Goal: Task Accomplishment & Management: Manage account settings

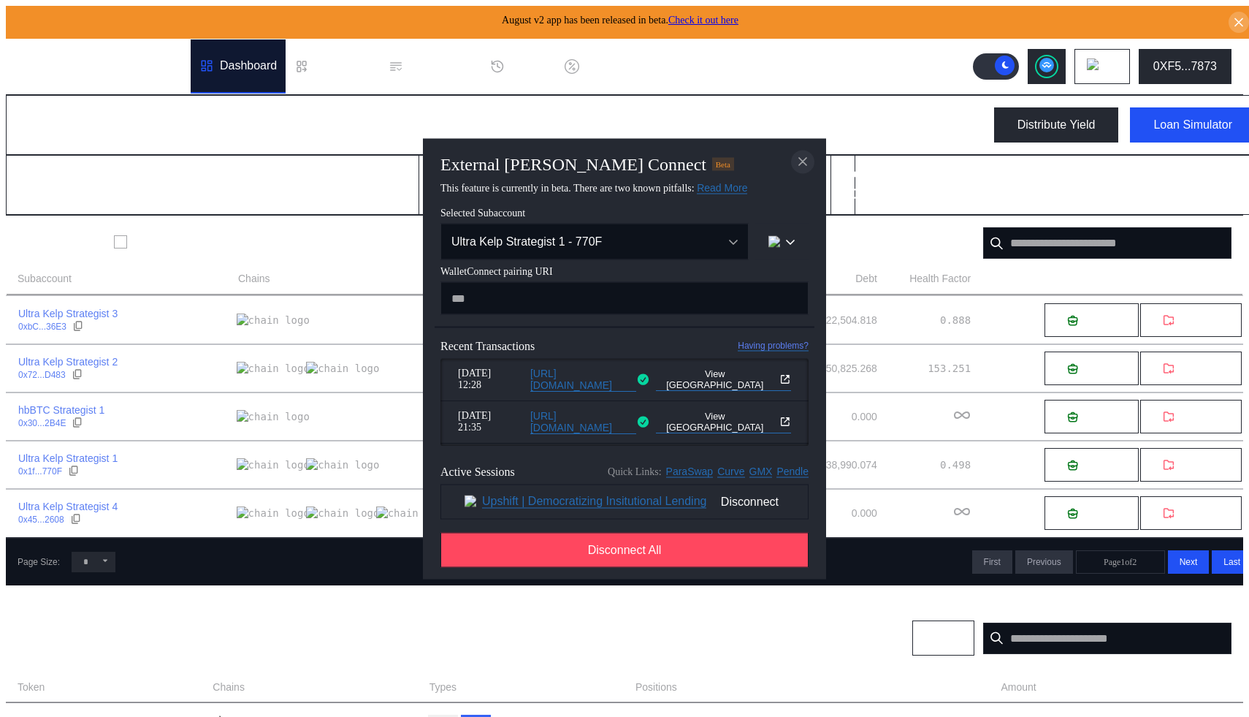
click at [797, 156] on icon "close modal" at bounding box center [802, 161] width 15 height 15
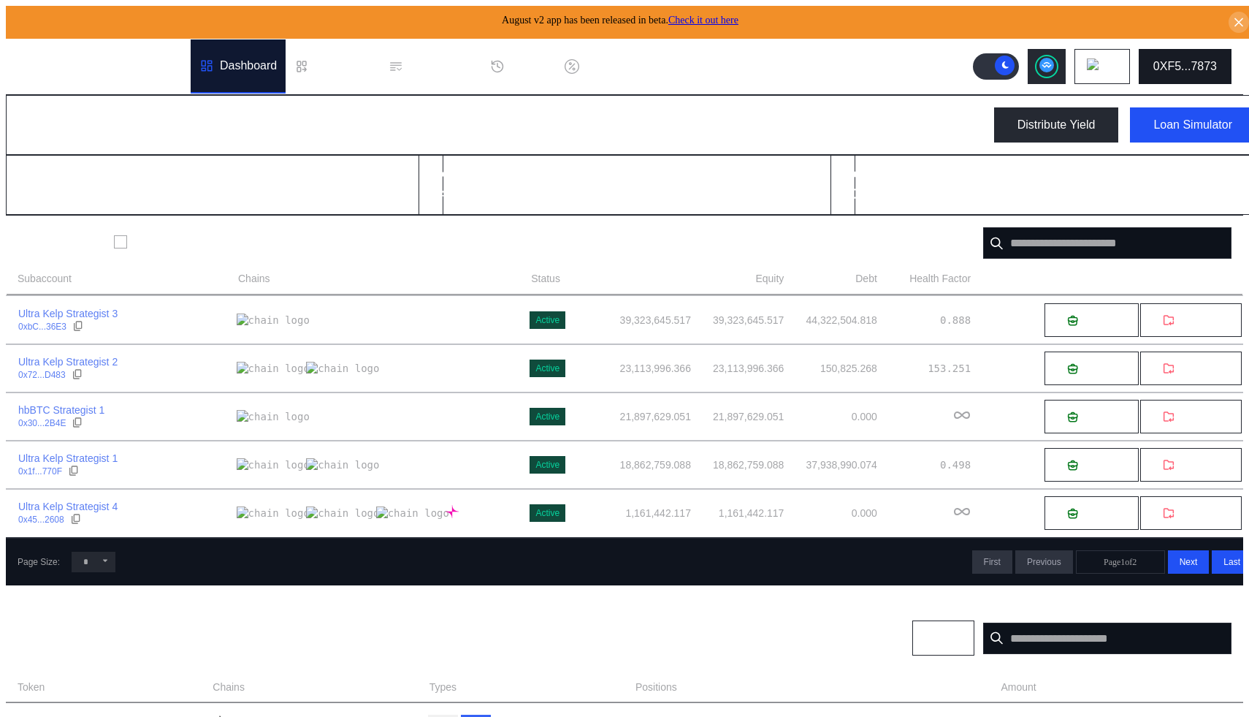
click at [1193, 49] on button "0XF5...7873" at bounding box center [1185, 66] width 93 height 35
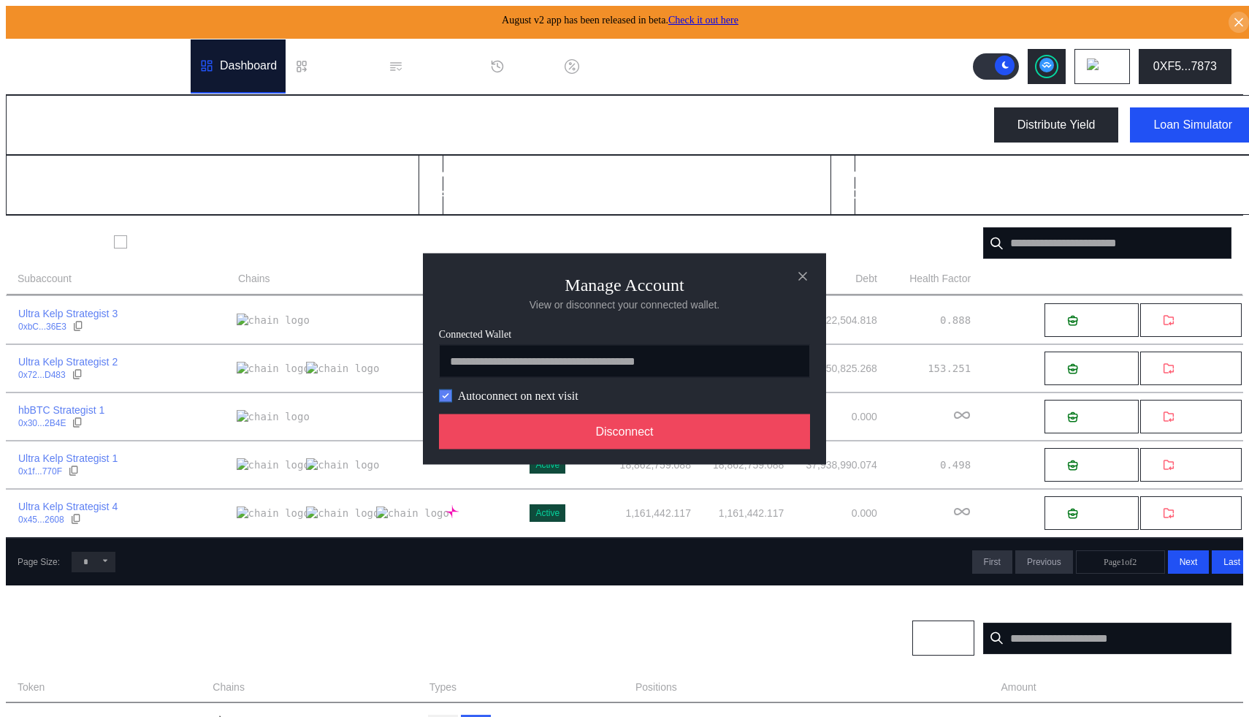
click at [447, 399] on icon "modal" at bounding box center [445, 395] width 9 height 9
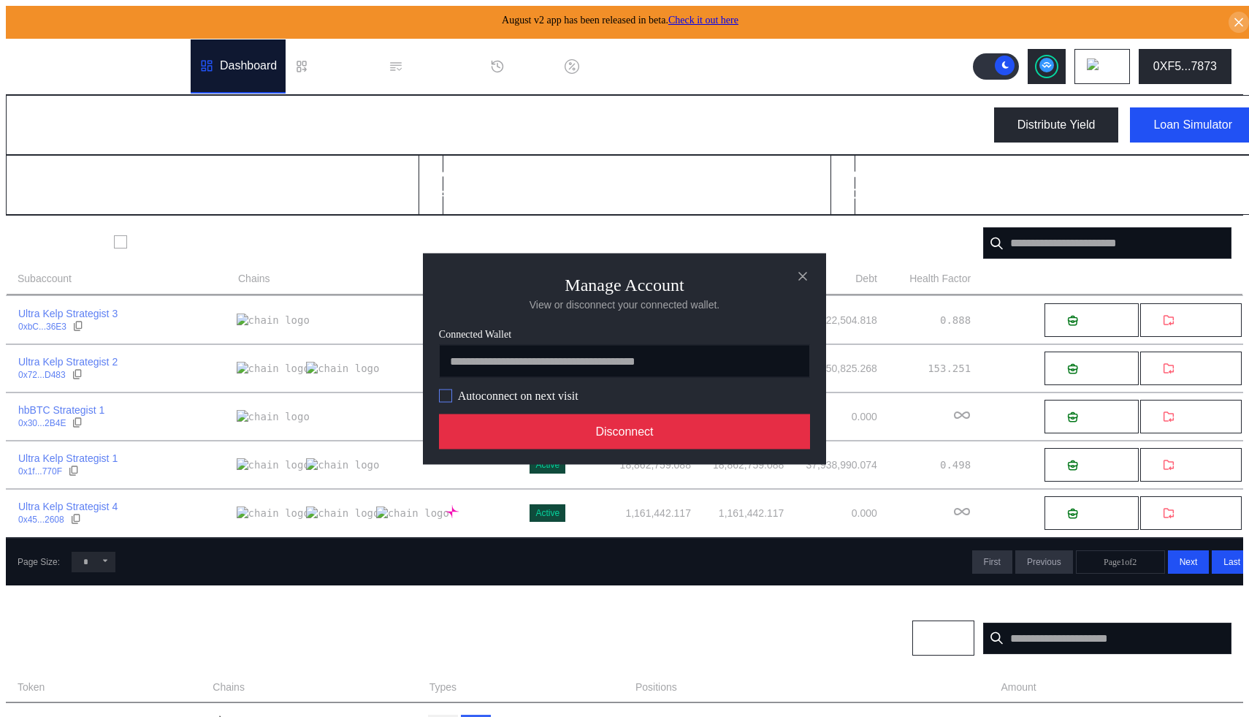
click at [527, 433] on button "Disconnect" at bounding box center [624, 430] width 371 height 35
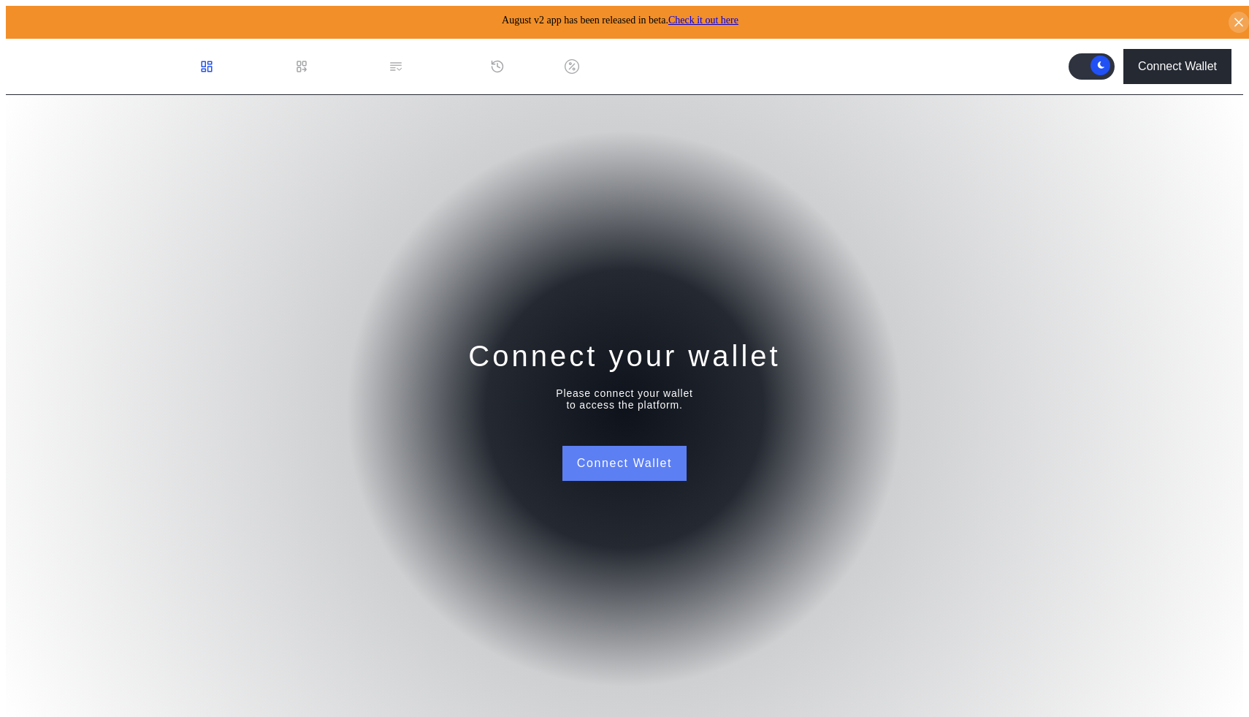
click at [582, 454] on button "Connect Wallet" at bounding box center [624, 463] width 124 height 35
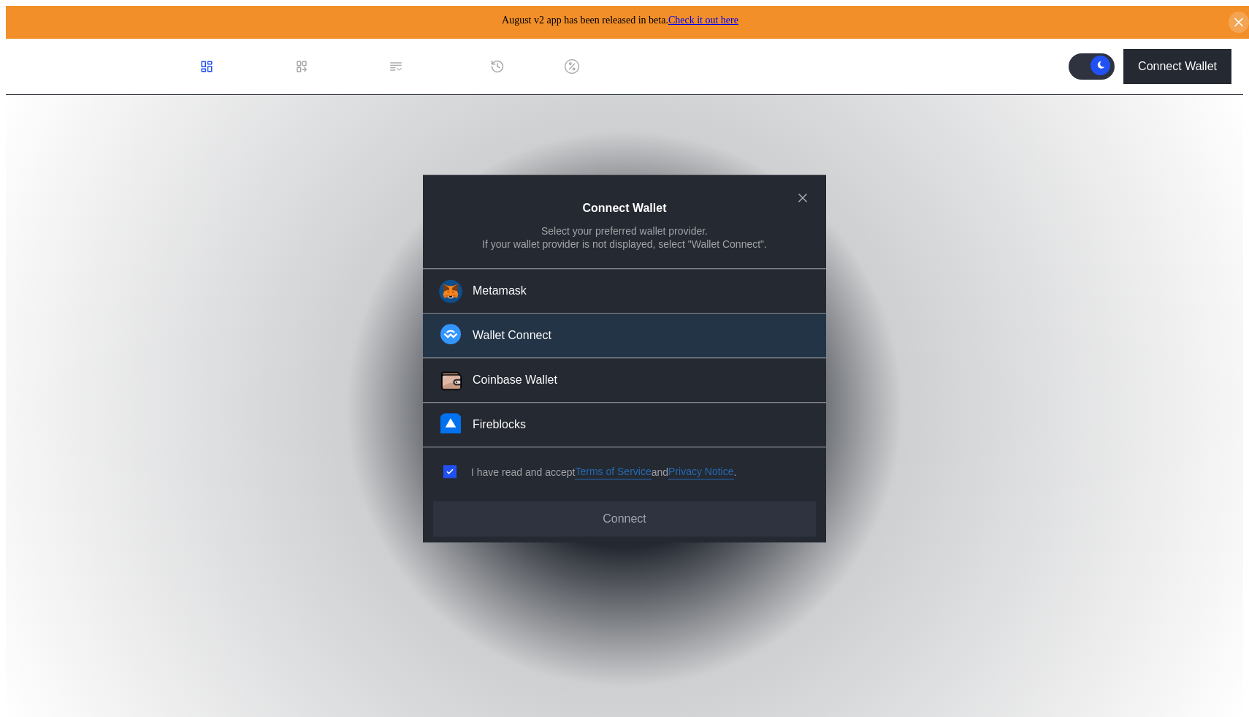
click at [572, 354] on button "Wallet Connect" at bounding box center [624, 336] width 403 height 45
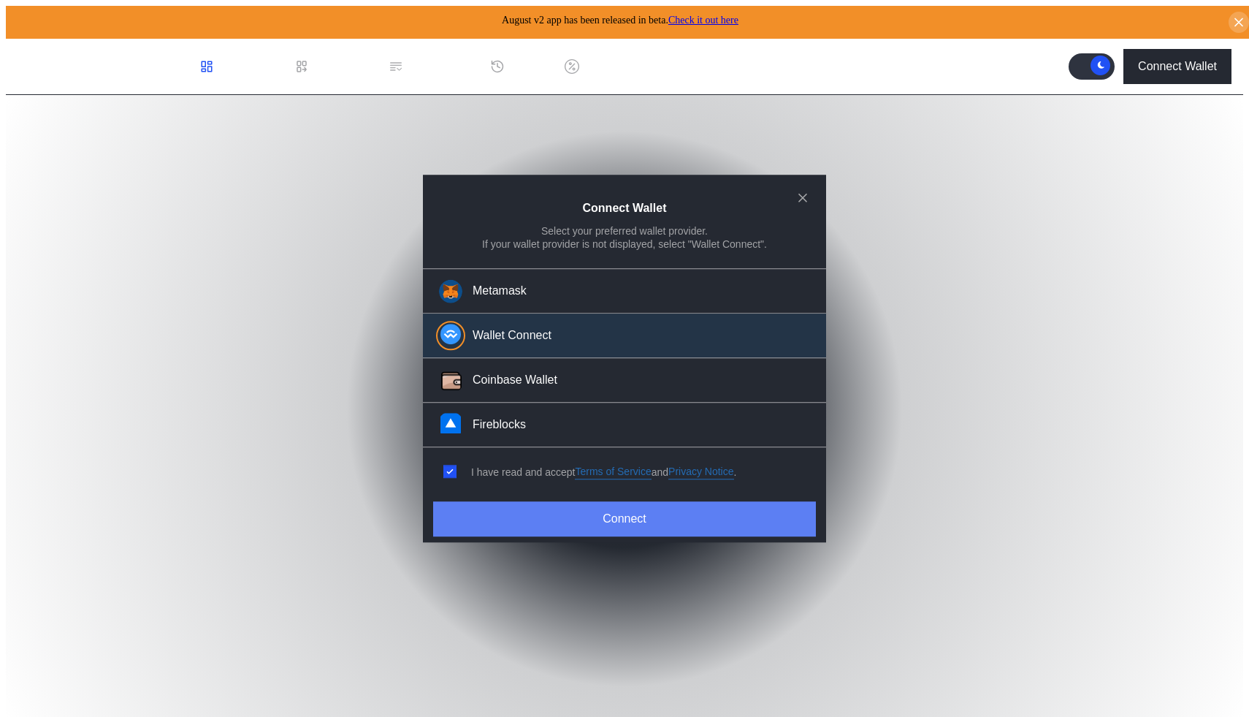
click at [657, 517] on button "Connect" at bounding box center [624, 518] width 383 height 35
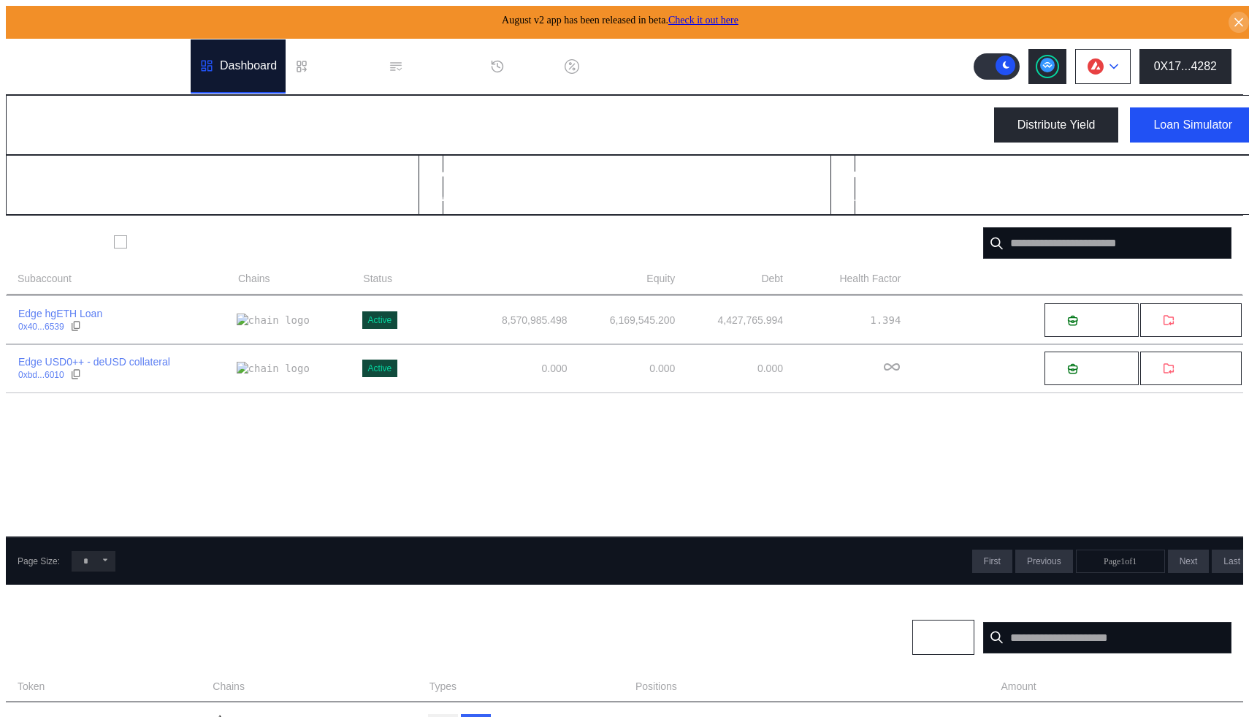
click at [1118, 70] on button at bounding box center [1103, 66] width 56 height 35
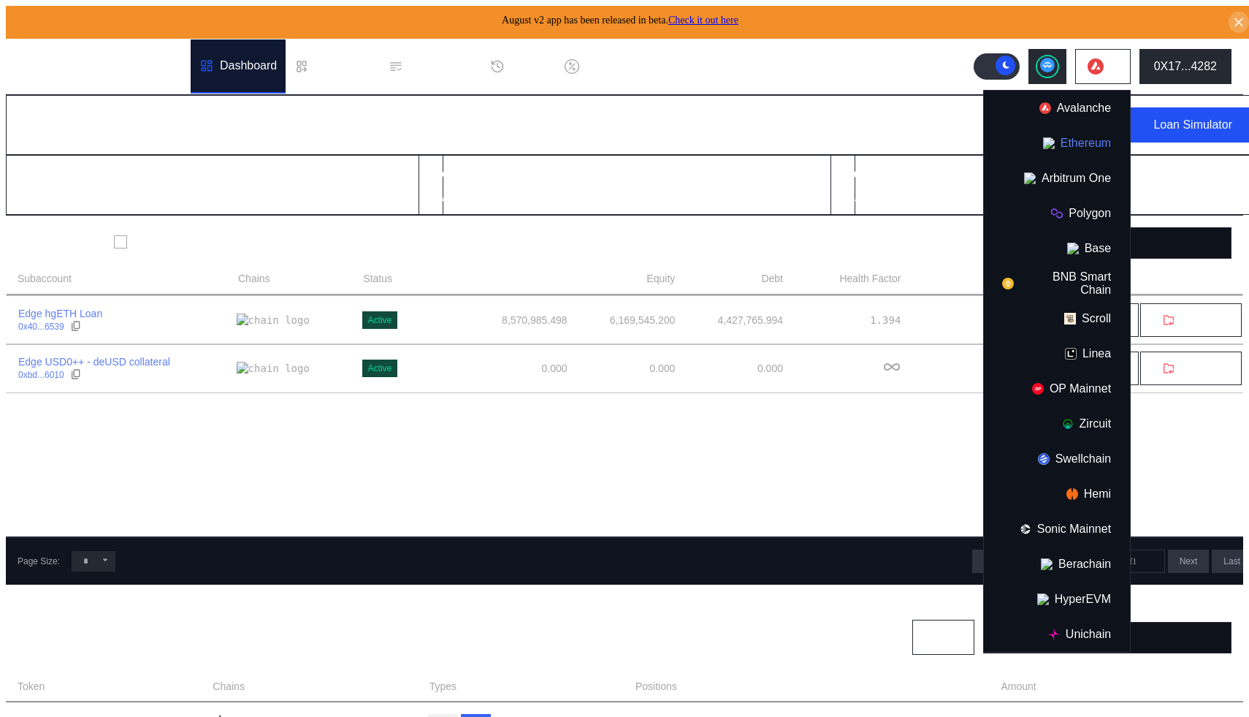
click at [1081, 142] on button "Ethereum" at bounding box center [1057, 143] width 146 height 35
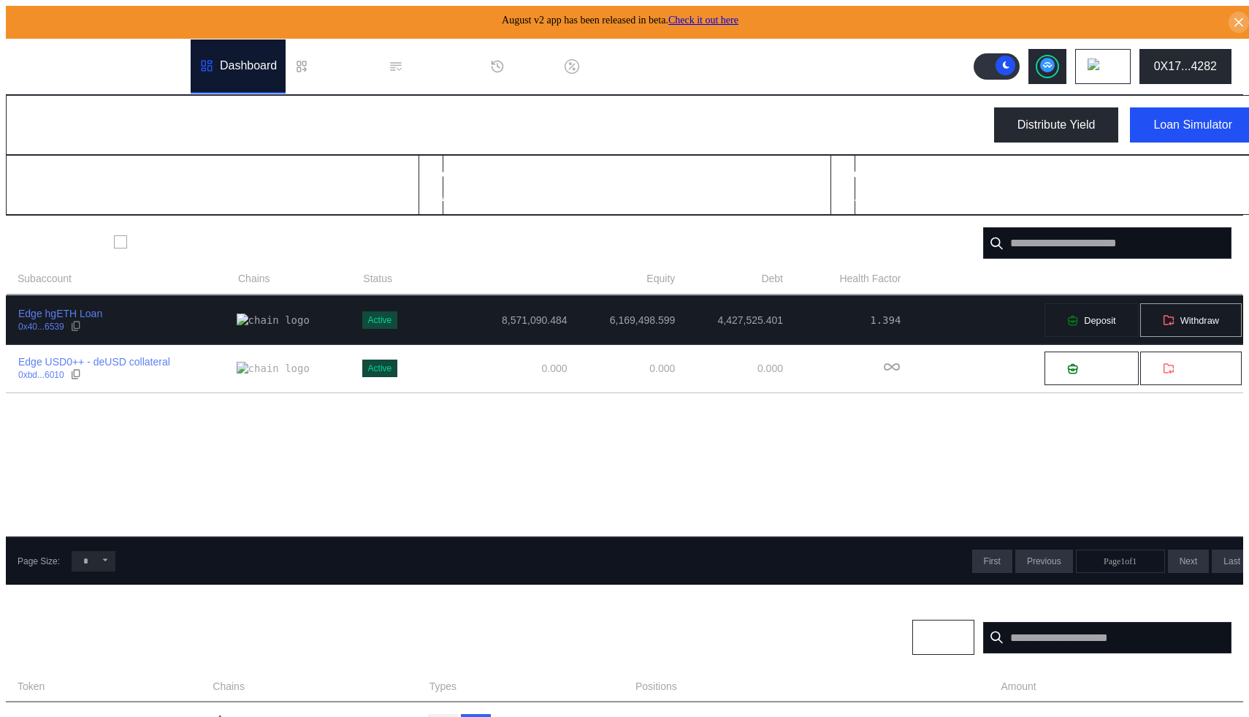
click at [1169, 322] on button "Withdraw" at bounding box center [1190, 319] width 103 height 35
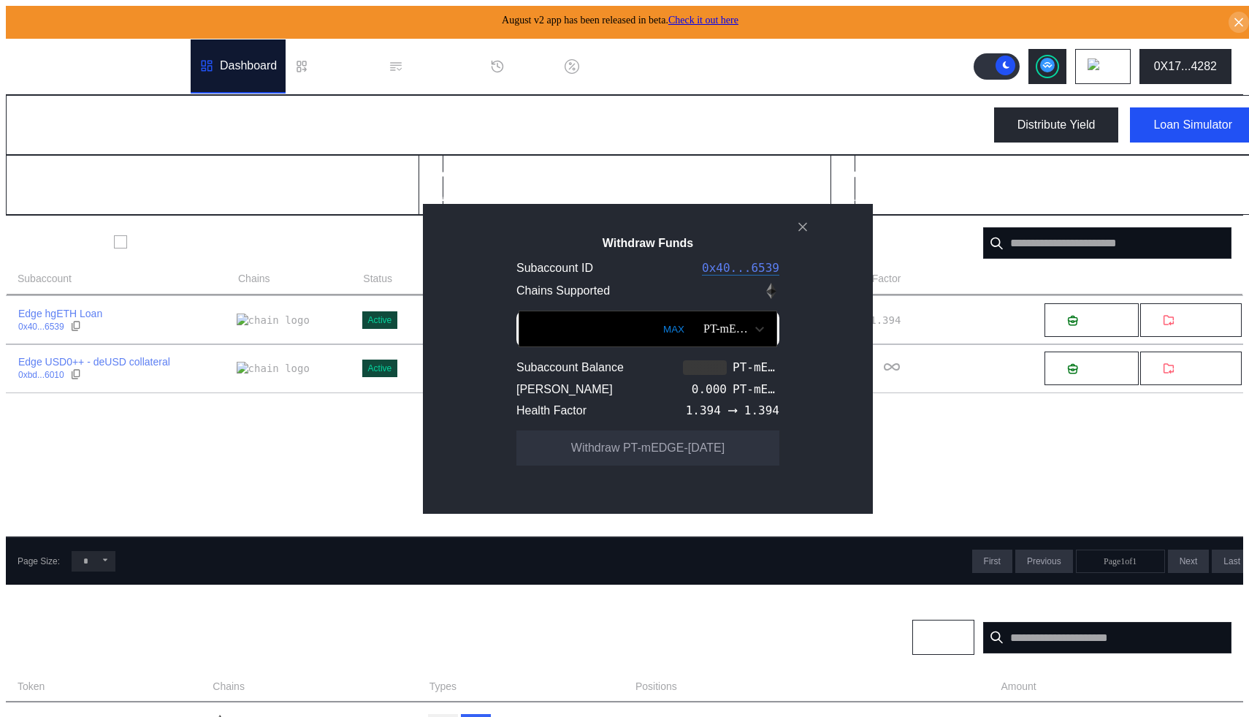
click at [755, 332] on img "Open menu for selecting token for payment" at bounding box center [759, 329] width 9 height 7
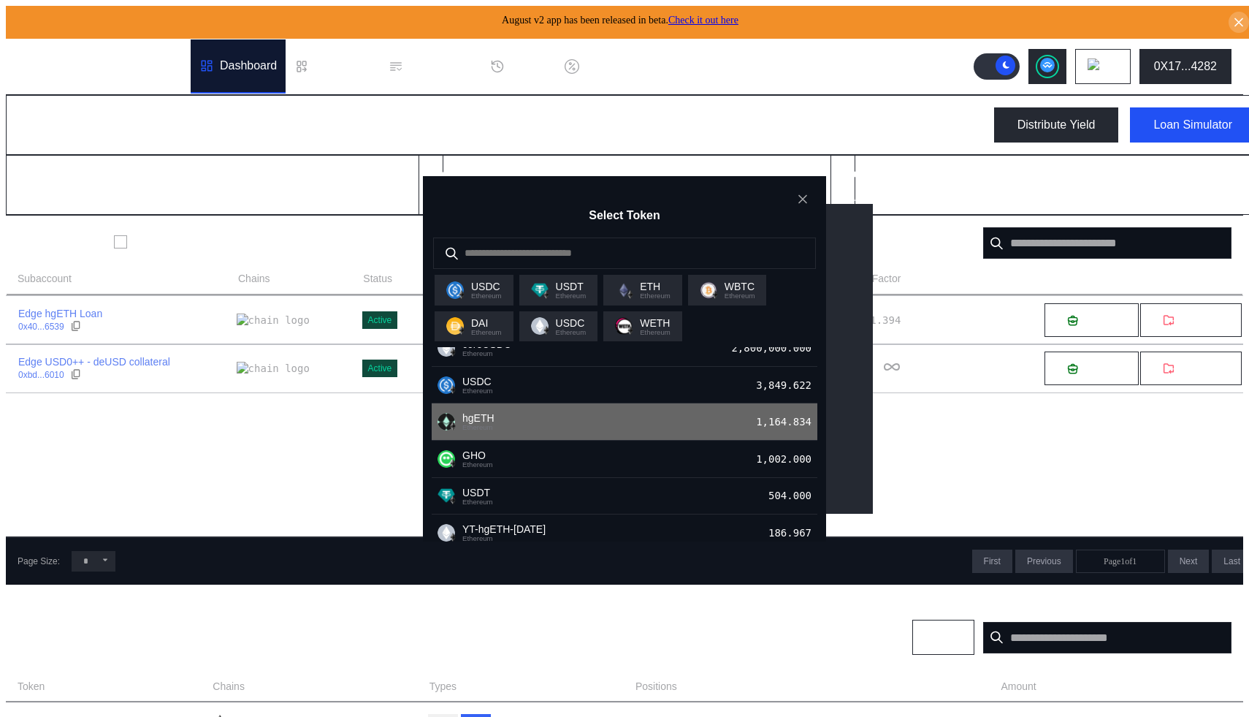
scroll to position [28, 0]
click at [646, 441] on div "hgETH Ethereum 1,164.834" at bounding box center [625, 422] width 386 height 37
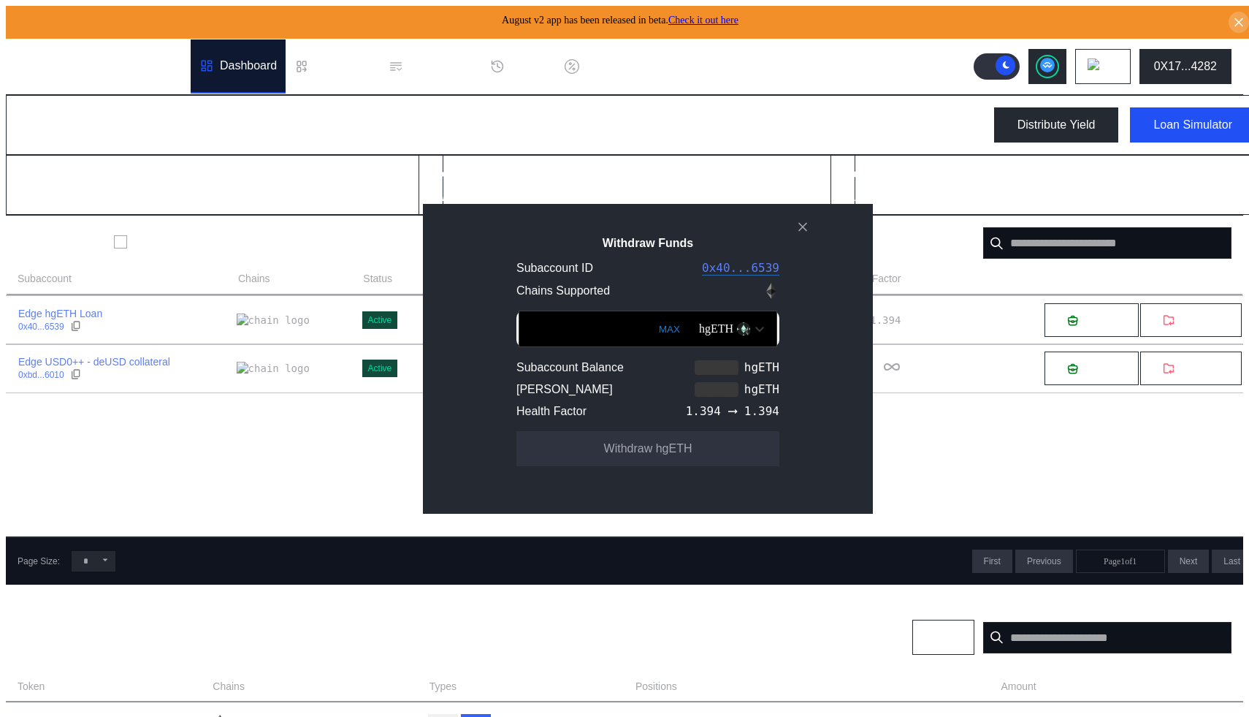
click at [591, 339] on input "Withdraw Funds" at bounding box center [648, 328] width 259 height 37
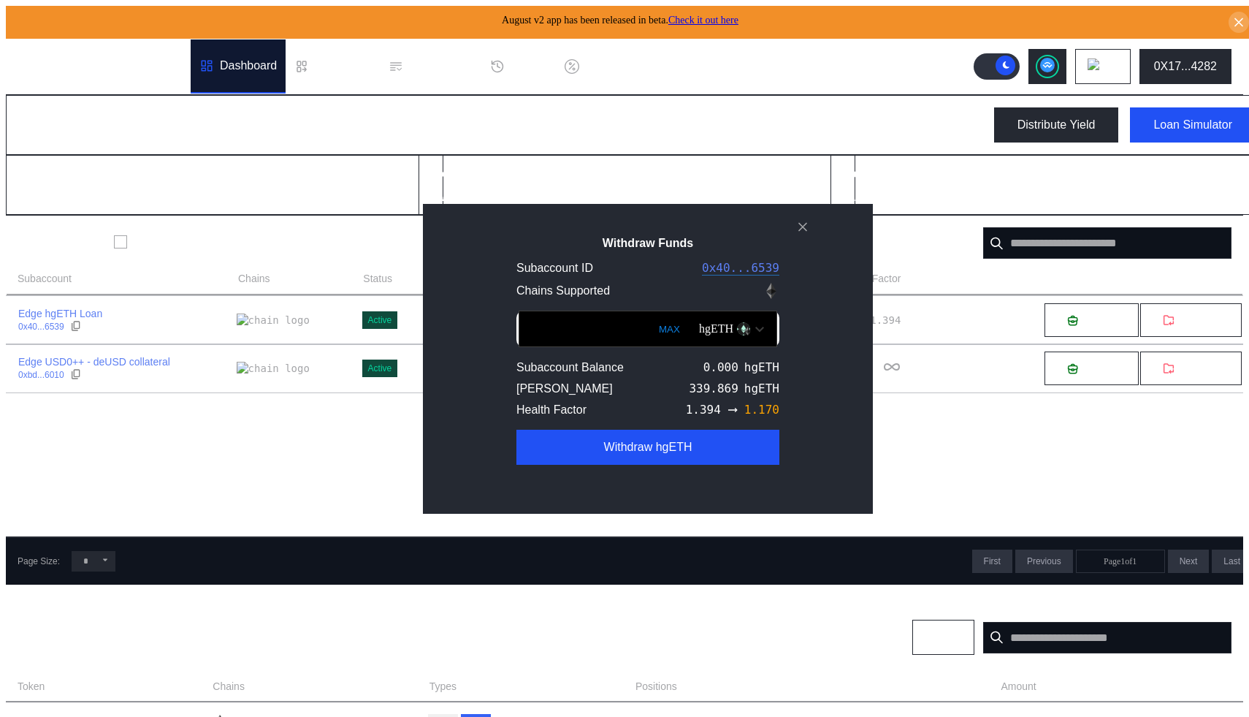
type input "*"
click at [654, 342] on button "MAX" at bounding box center [669, 329] width 30 height 34
type input "*"
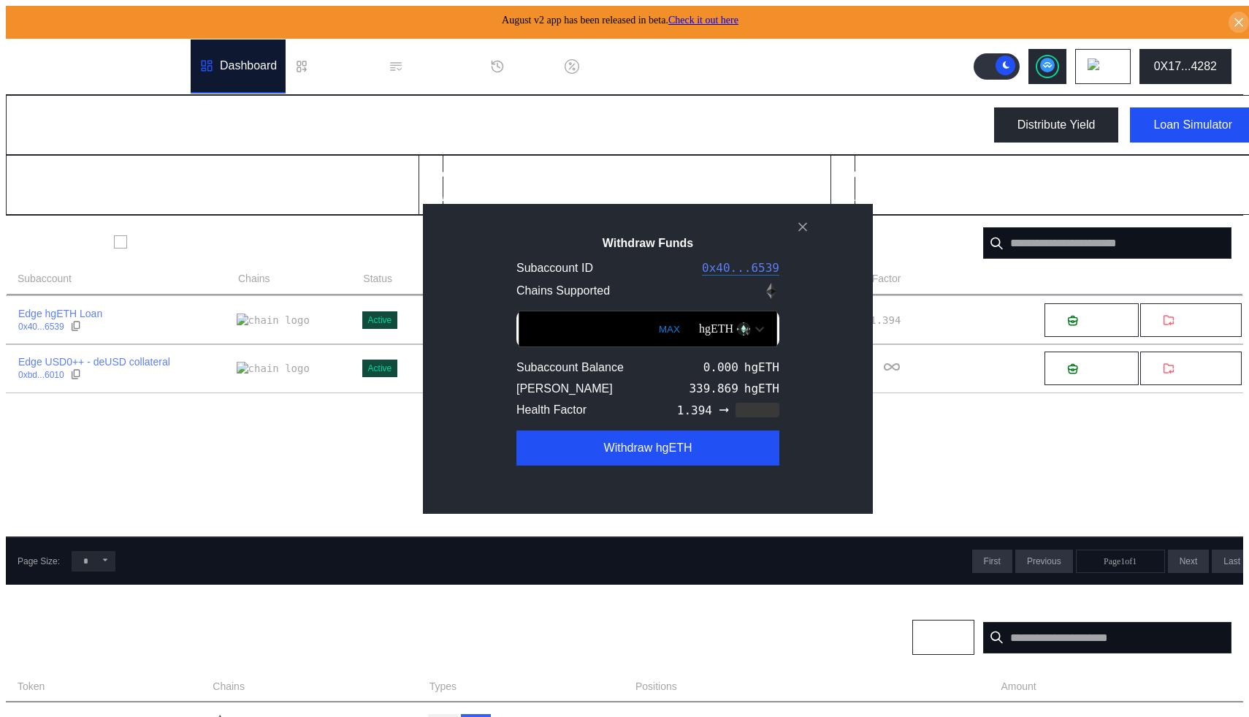
click at [654, 334] on button "MAX" at bounding box center [669, 329] width 30 height 34
click at [654, 336] on button "MAX" at bounding box center [669, 329] width 30 height 34
click at [569, 337] on input "*" at bounding box center [648, 328] width 259 height 37
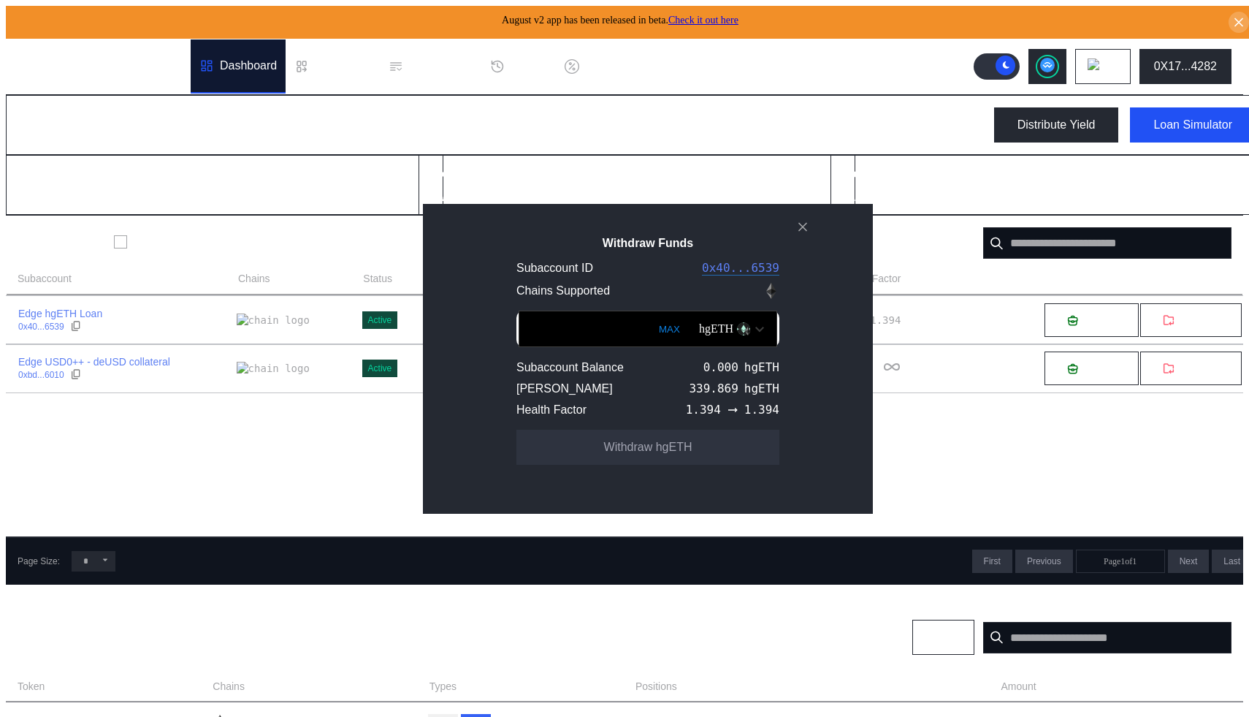
click at [755, 332] on img "Open menu for selecting token for payment" at bounding box center [759, 329] width 9 height 7
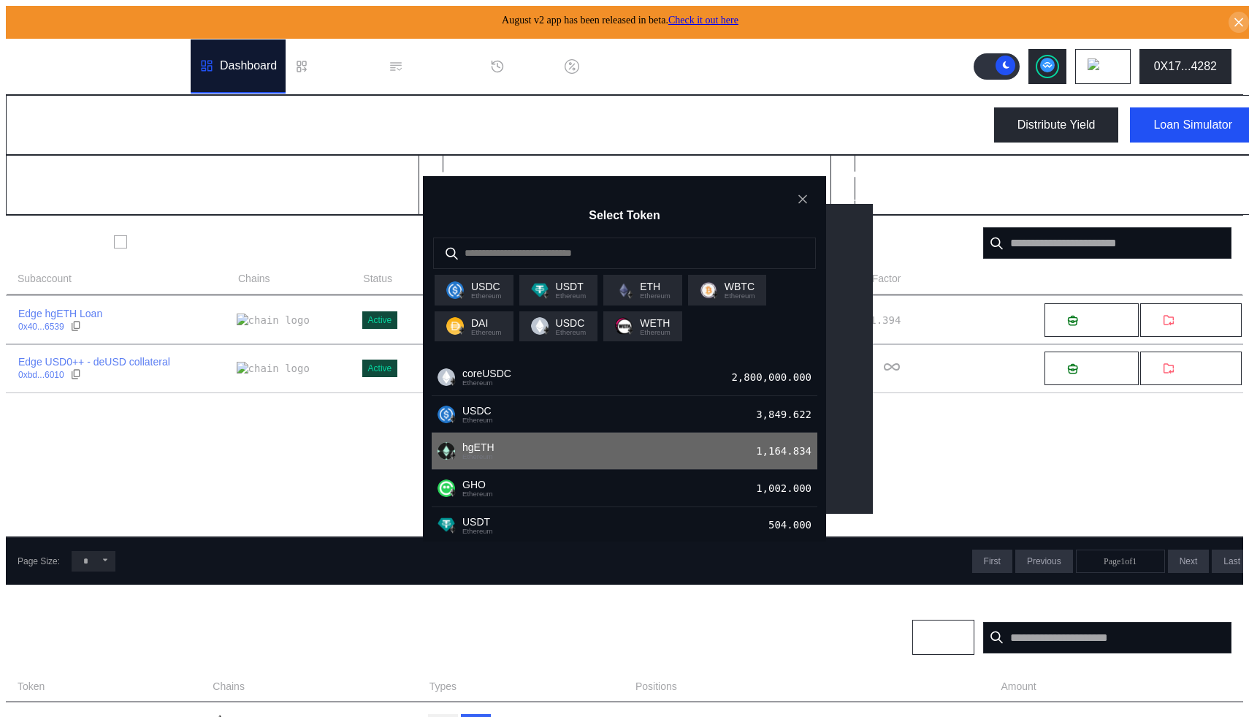
click at [614, 450] on div "hgETH Ethereum 1,164.834" at bounding box center [625, 450] width 386 height 37
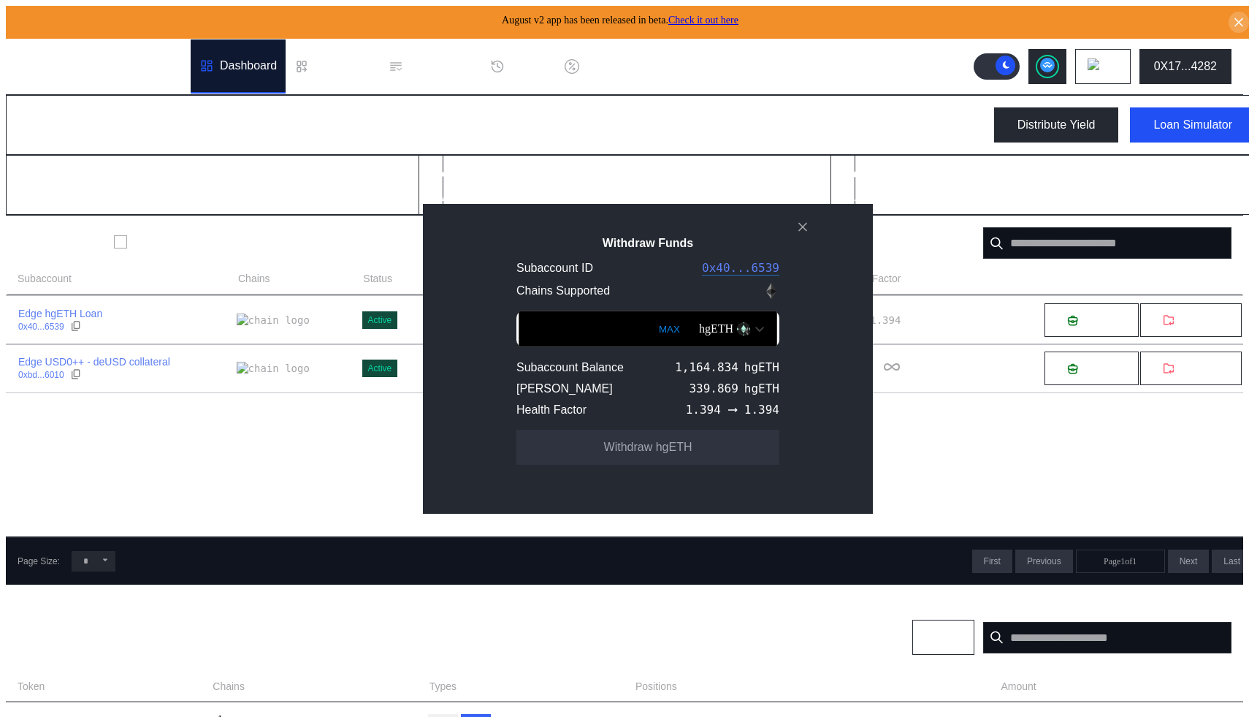
click at [582, 345] on input "Withdraw Funds" at bounding box center [648, 328] width 259 height 37
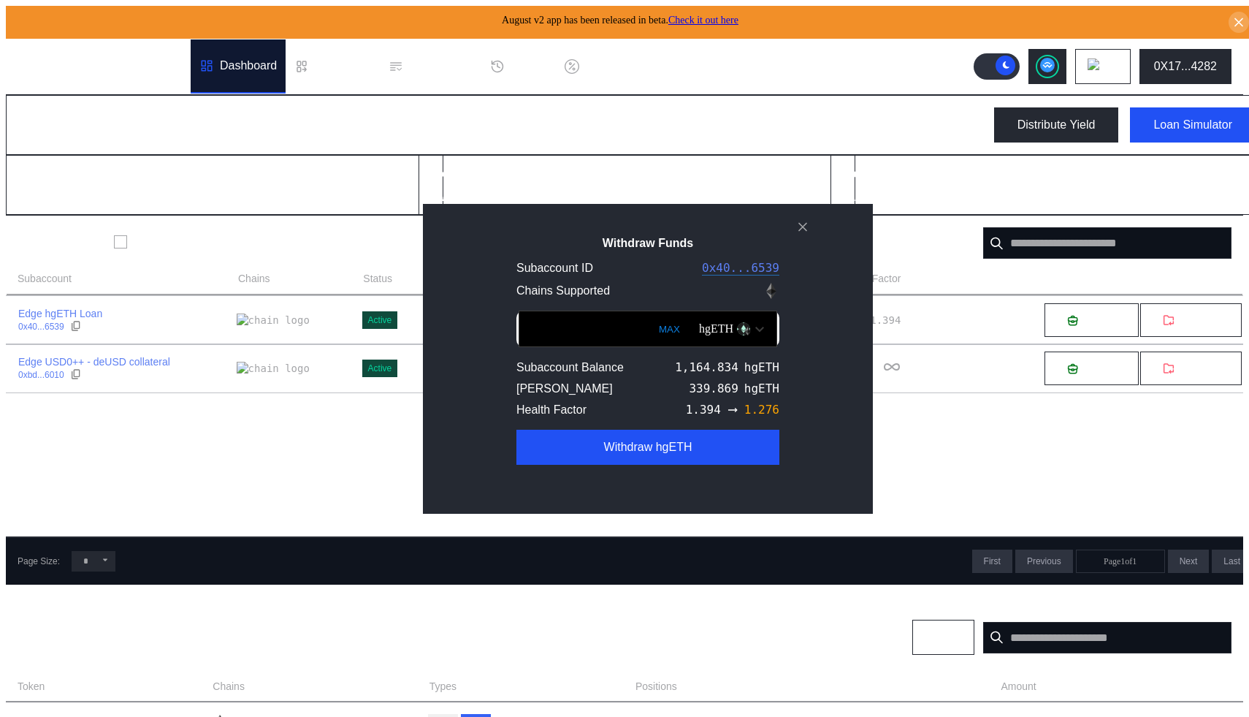
type input "*"
type input "***"
